Goal: Information Seeking & Learning: Learn about a topic

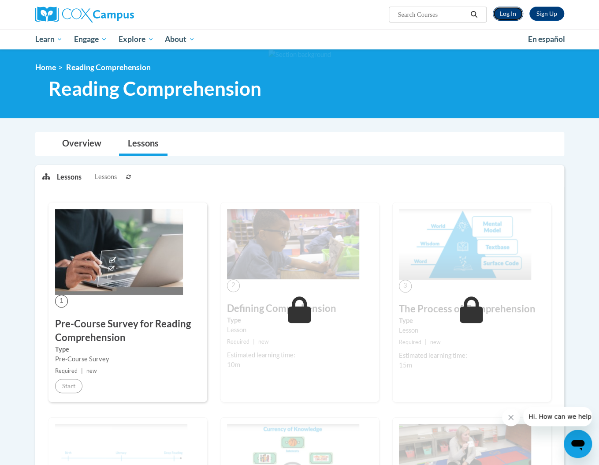
click at [513, 14] on link "Log In" at bounding box center [508, 14] width 30 height 14
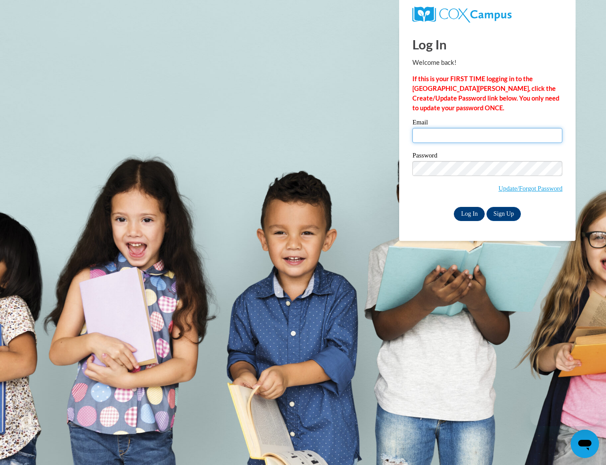
type input "[EMAIL_ADDRESS][DOMAIN_NAME]"
click at [469, 209] on input "Log In" at bounding box center [469, 214] width 31 height 14
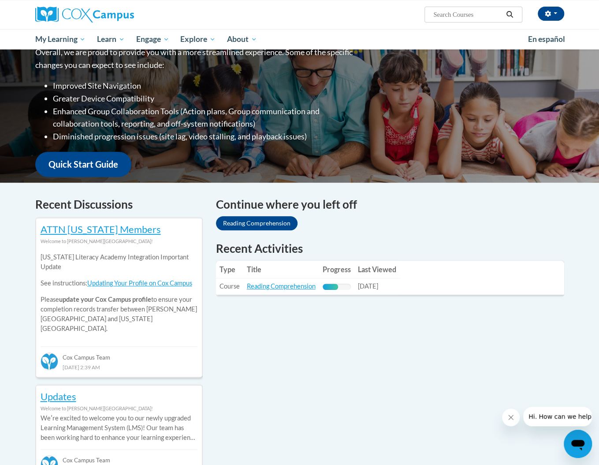
scroll to position [221, 0]
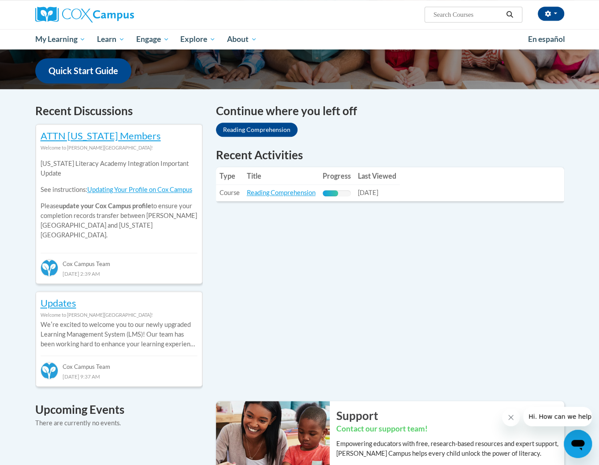
click at [306, 197] on td "Title: Reading Comprehension" at bounding box center [281, 193] width 76 height 16
click at [306, 195] on link "Reading Comprehension" at bounding box center [281, 192] width 69 height 7
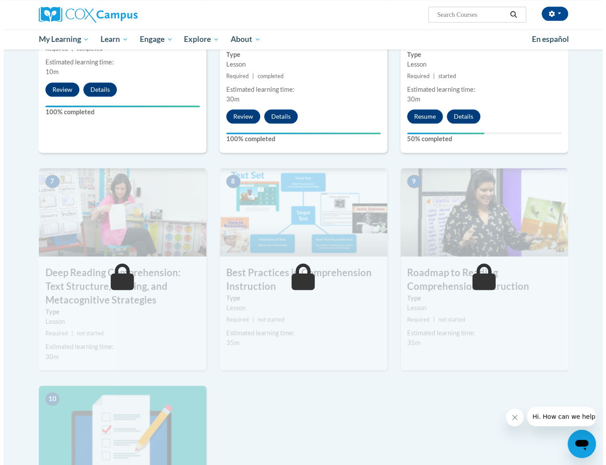
scroll to position [529, 0]
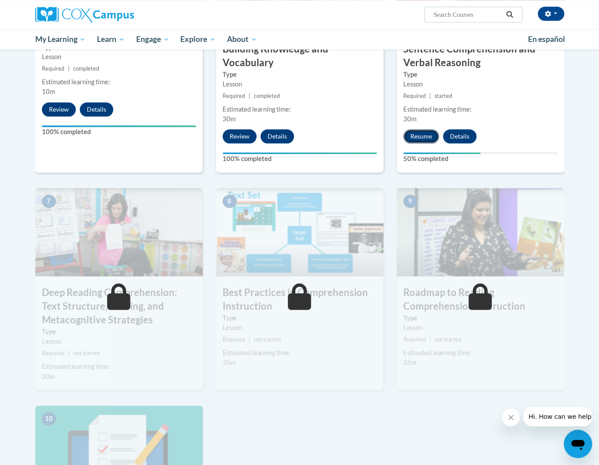
click at [420, 131] on button "Resume" at bounding box center [422, 136] width 36 height 14
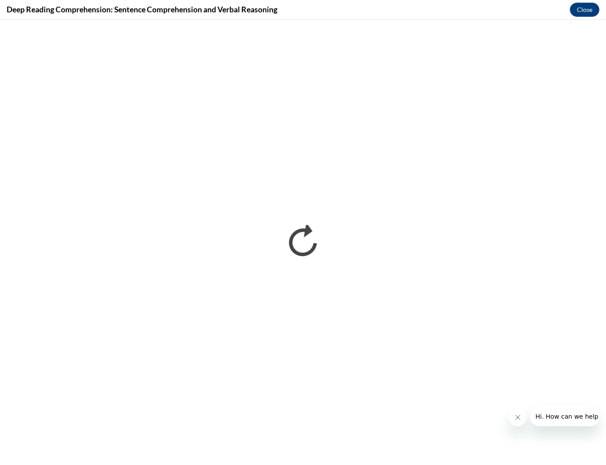
scroll to position [0, 0]
